Goal: Task Accomplishment & Management: Use online tool/utility

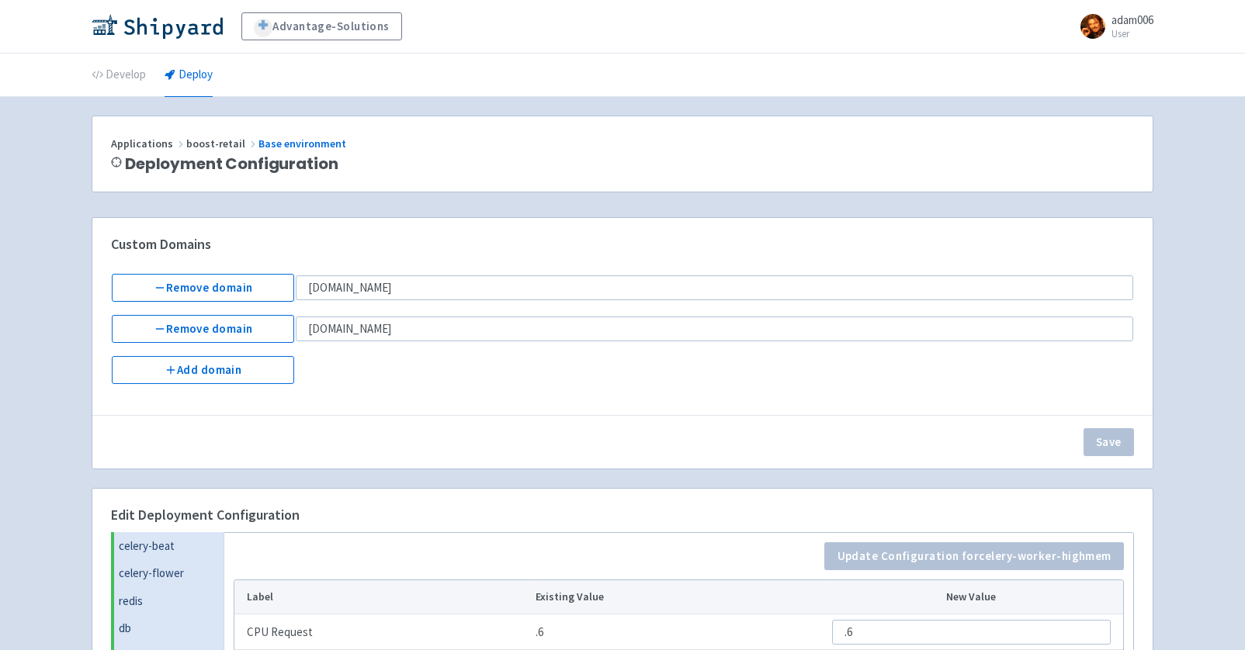
scroll to position [425, 0]
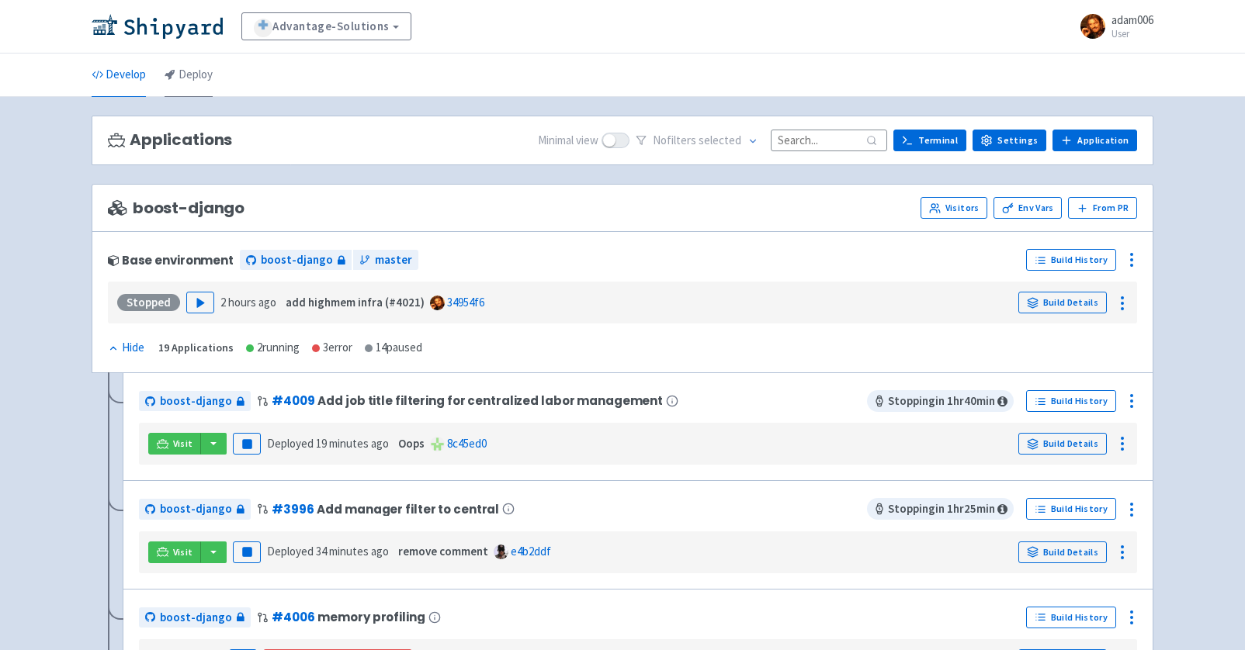
click at [203, 84] on link "Deploy" at bounding box center [189, 75] width 48 height 43
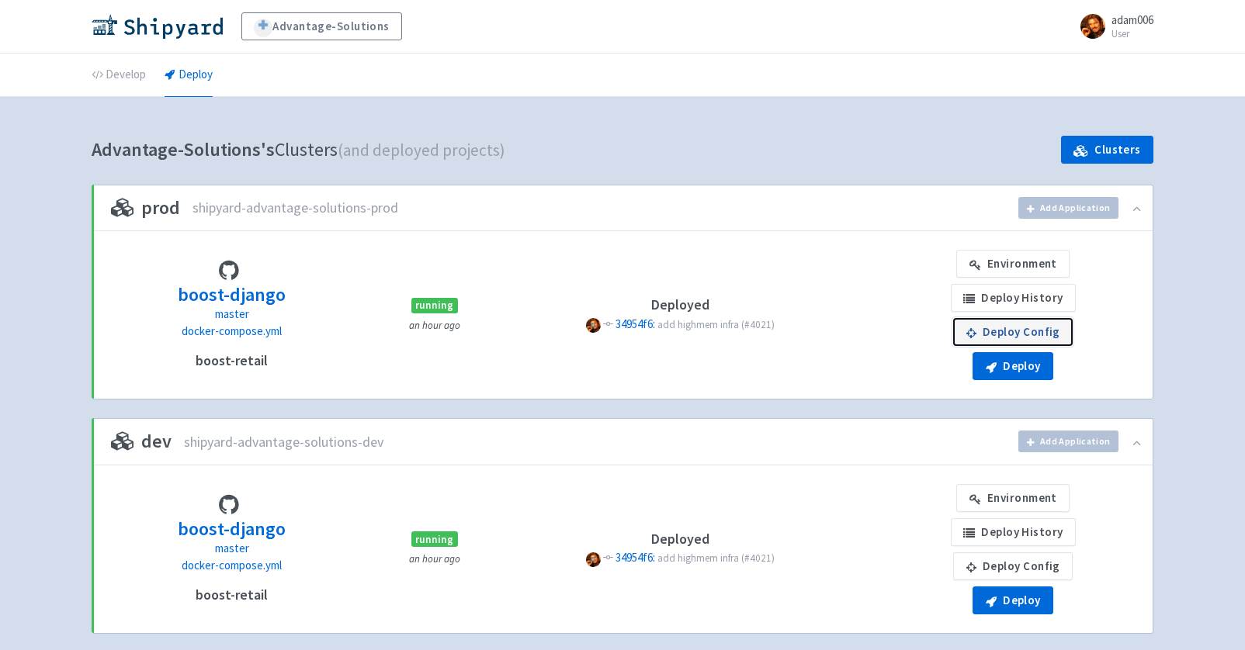
click at [1035, 328] on link "Deploy Config" at bounding box center [1013, 332] width 120 height 28
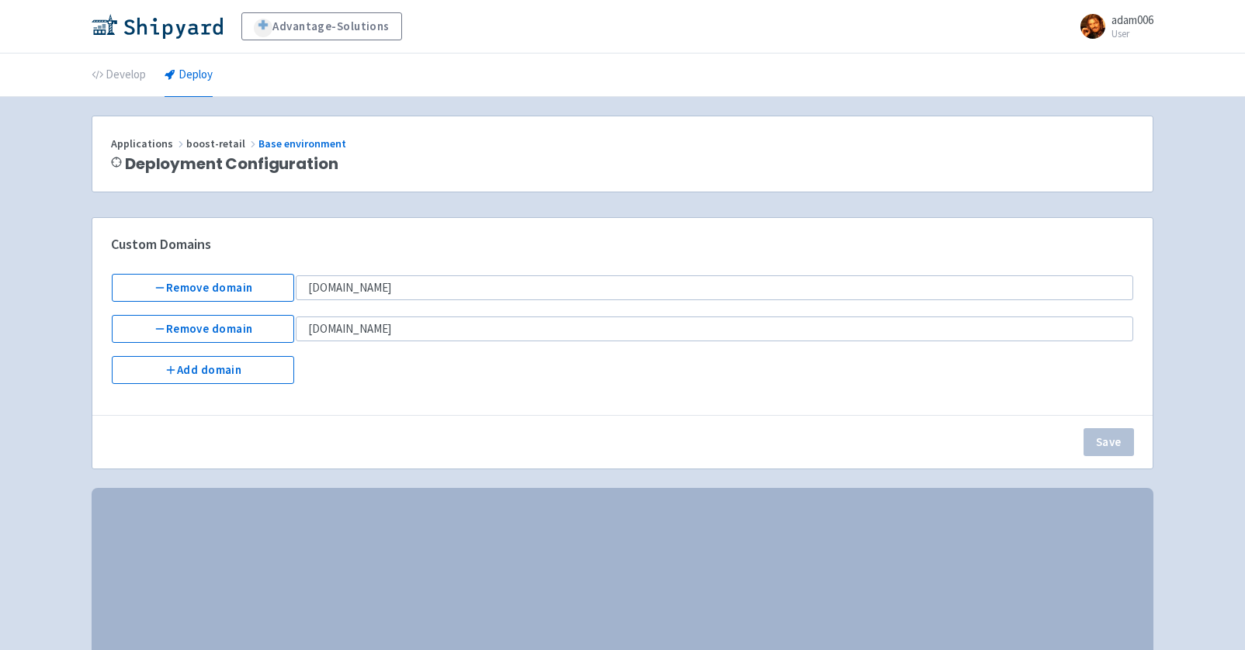
select select "Recreate"
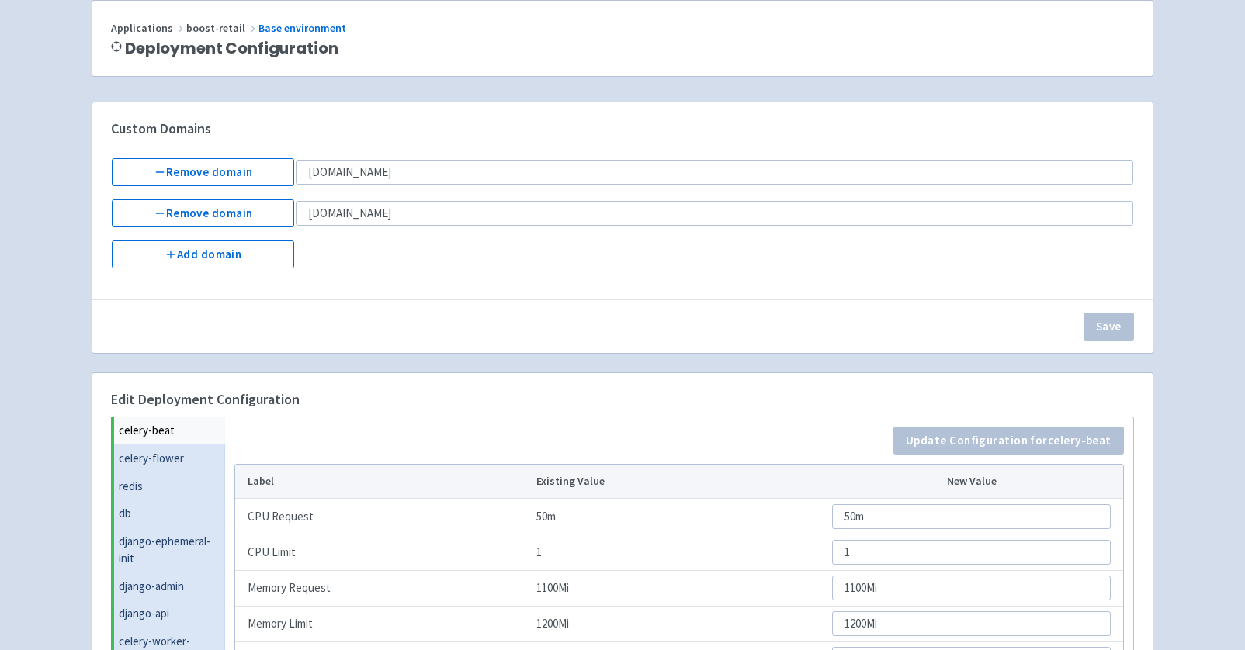
scroll to position [425, 0]
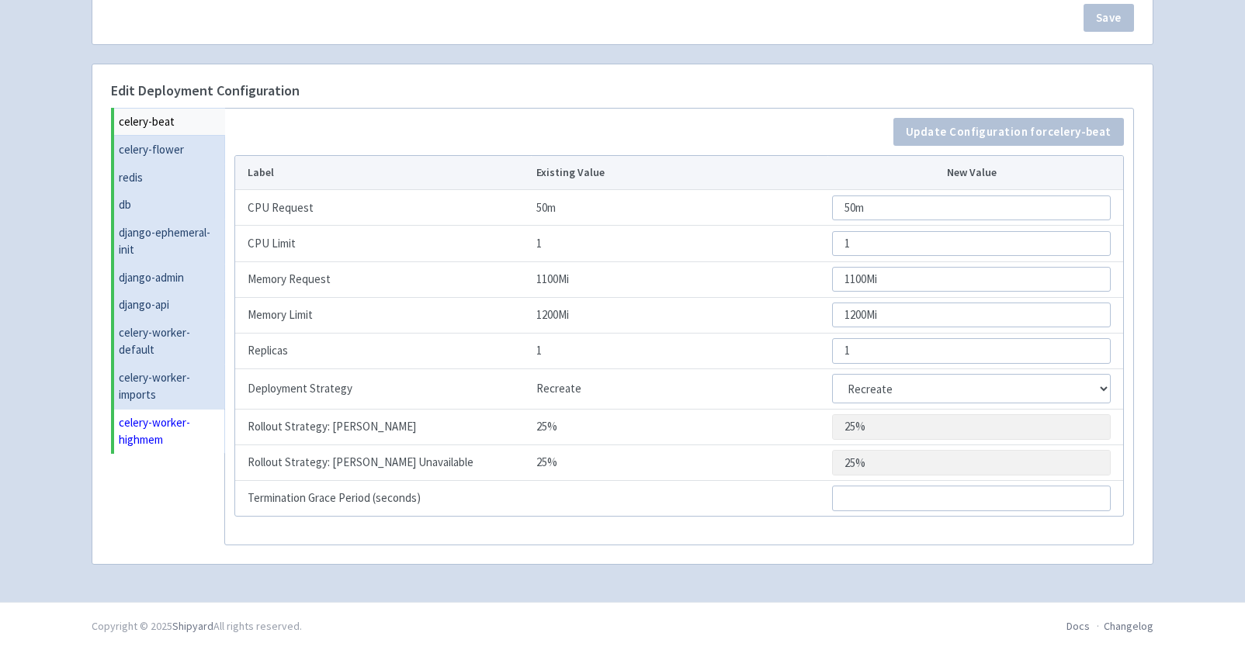
click at [155, 435] on link "celery-worker-highmem" at bounding box center [169, 431] width 111 height 45
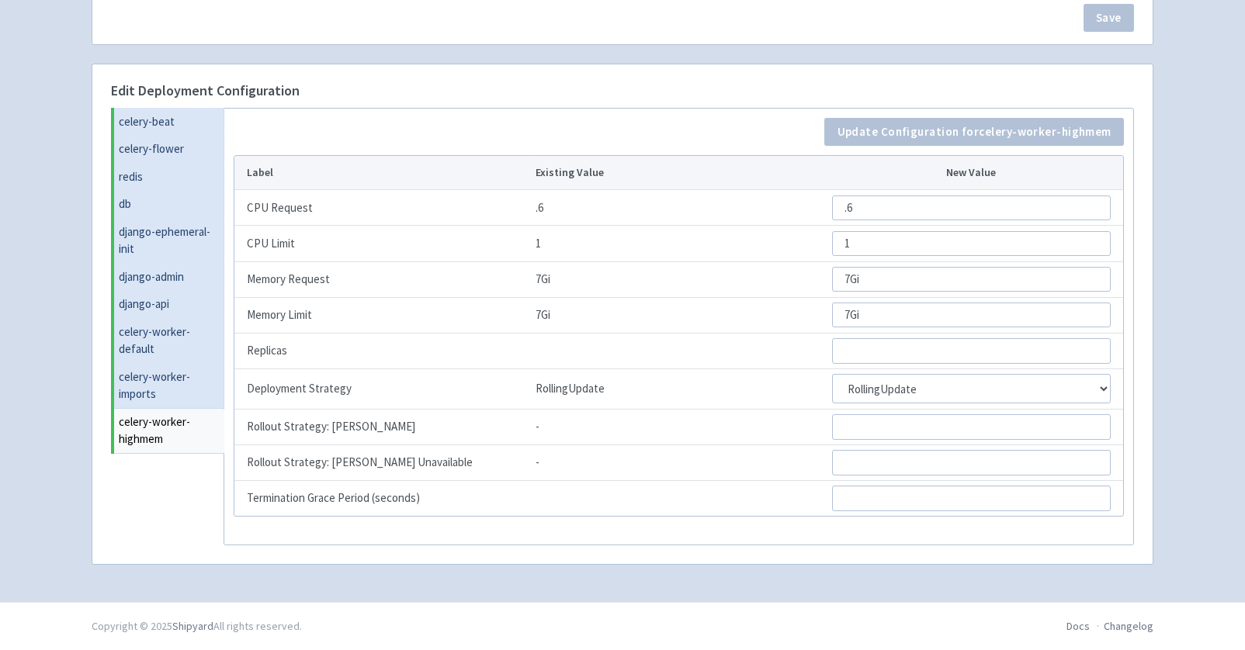
scroll to position [0, 0]
